Goal: Find specific page/section: Find specific page/section

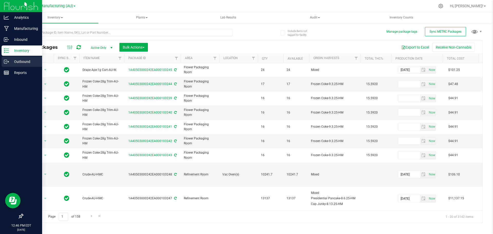
click at [12, 61] on p "Outbound" at bounding box center [24, 61] width 31 height 6
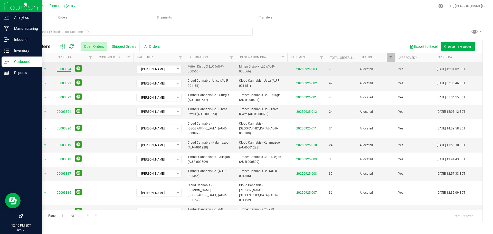
click at [63, 69] on link "00003324" at bounding box center [64, 69] width 14 height 5
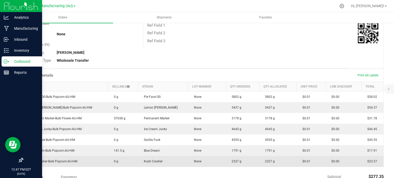
scroll to position [103, 0]
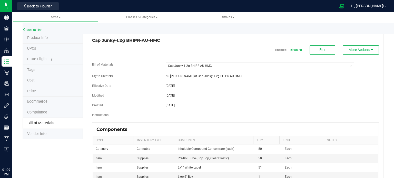
select select "833"
click at [325, 118] on div "Instructions" at bounding box center [235, 116] width 295 height 6
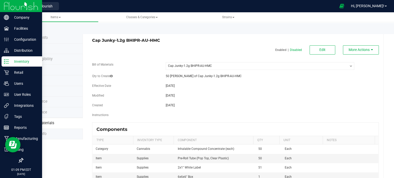
click at [7, 61] on icon at bounding box center [6, 61] width 5 height 5
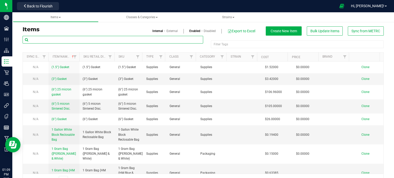
click at [70, 37] on input "text" at bounding box center [113, 40] width 181 height 8
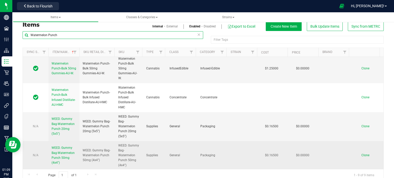
scroll to position [13, 0]
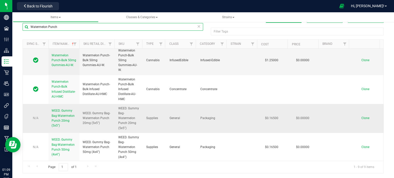
type input "Watermelon Punch"
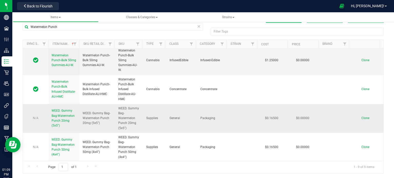
click at [63, 120] on span "WEED. Gummy Bag-Watermelon Punch 20mg (5x5")" at bounding box center [63, 118] width 23 height 18
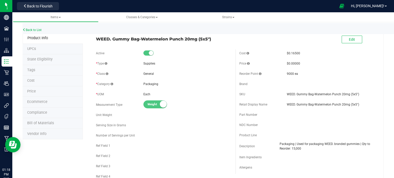
click at [333, 82] on div "Brand" at bounding box center [307, 84] width 136 height 8
click at [227, 72] on div "General" at bounding box center [187, 74] width 88 height 5
